Goal: Task Accomplishment & Management: Manage account settings

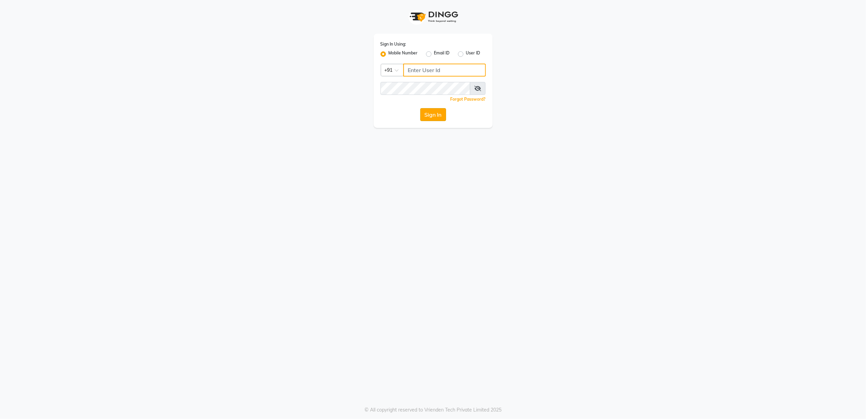
type input "8010688556"
click at [433, 119] on button "Sign In" at bounding box center [433, 114] width 26 height 13
type input "8010688556"
click at [439, 117] on button "Sign In" at bounding box center [433, 114] width 26 height 13
